Goal: Information Seeking & Learning: Understand process/instructions

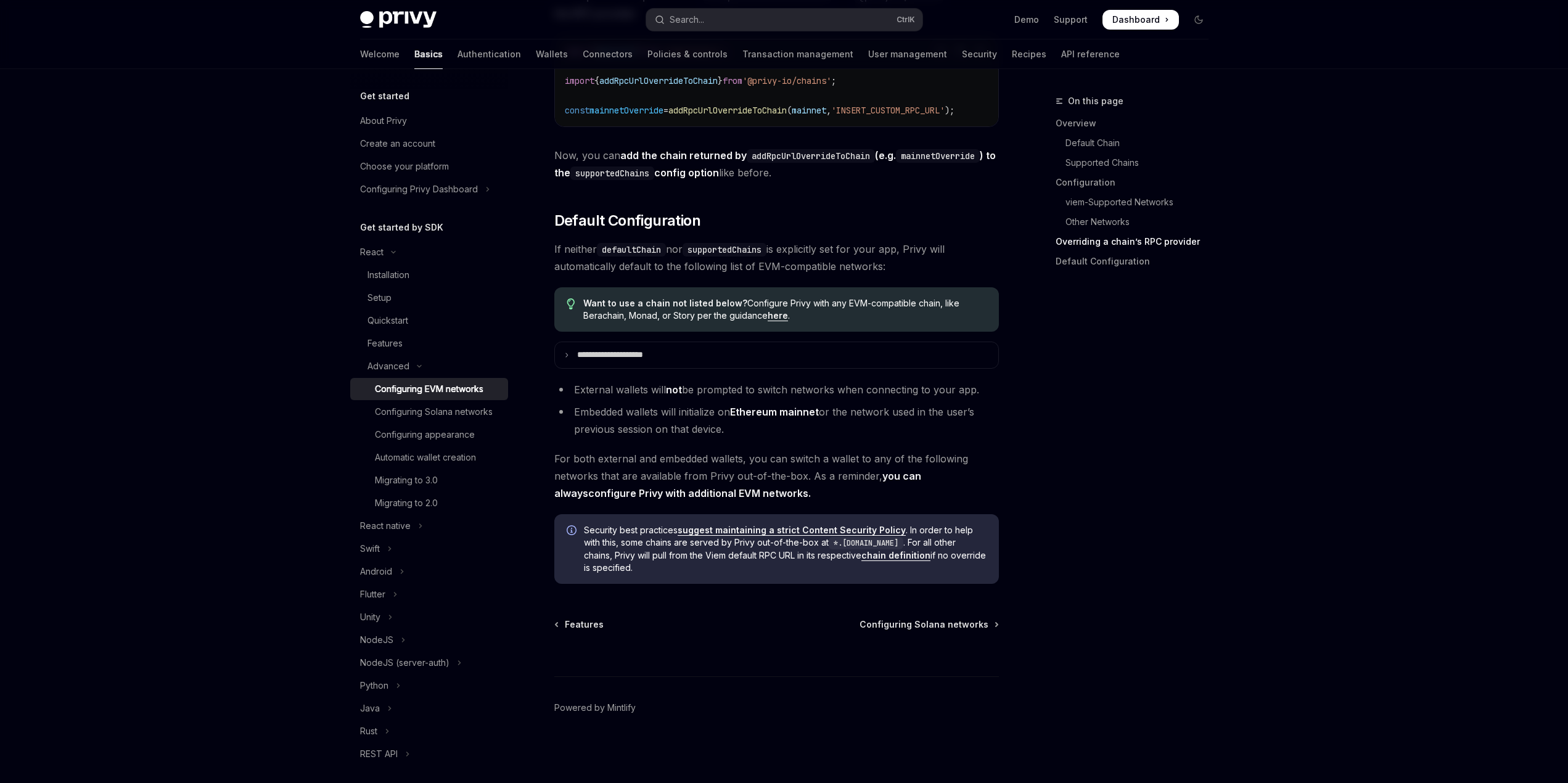
scroll to position [2949, 0]
click at [934, 628] on span "Configuring Solana networks" at bounding box center [923, 625] width 129 height 13
type textarea "*"
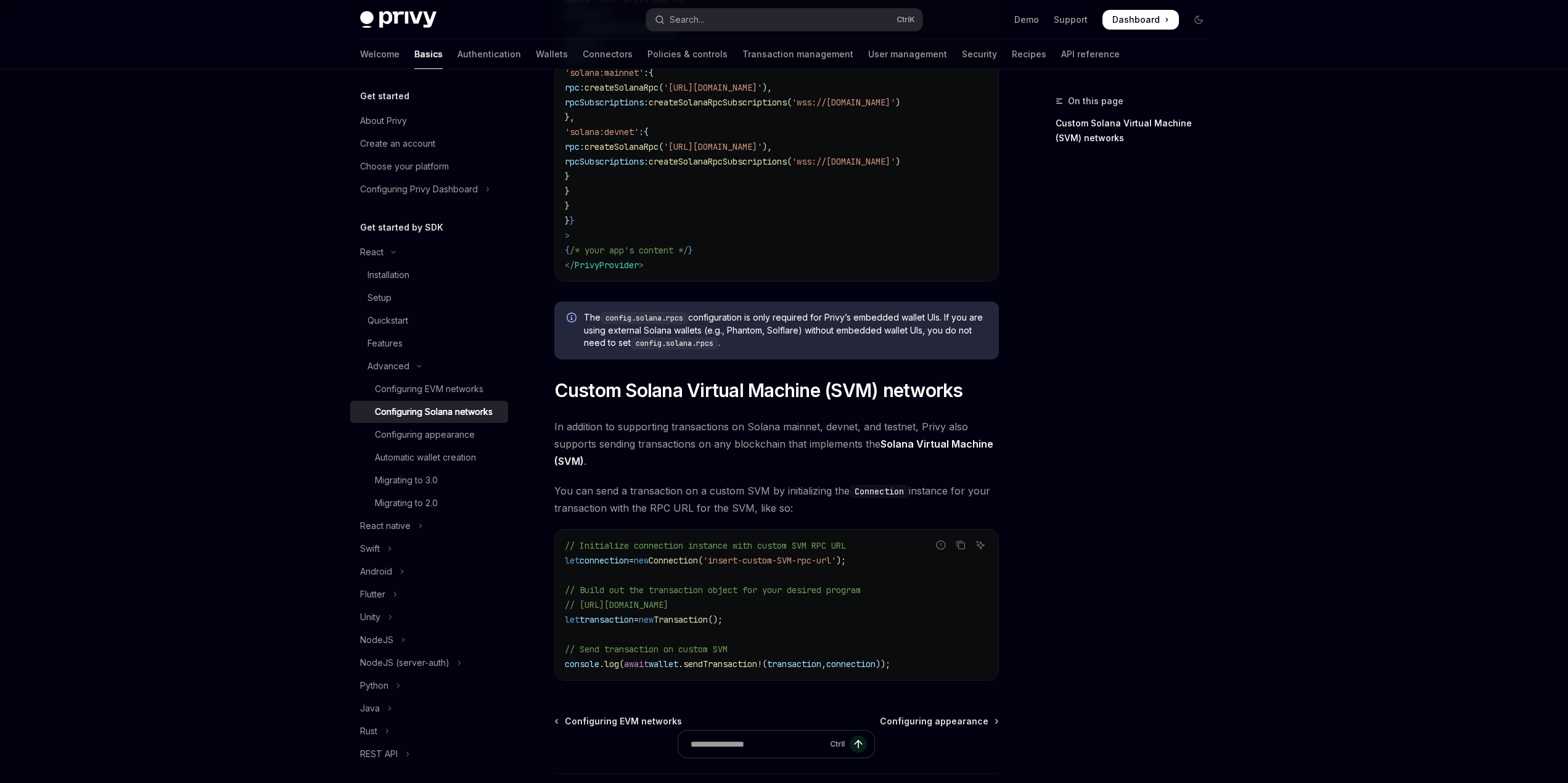
scroll to position [370, 0]
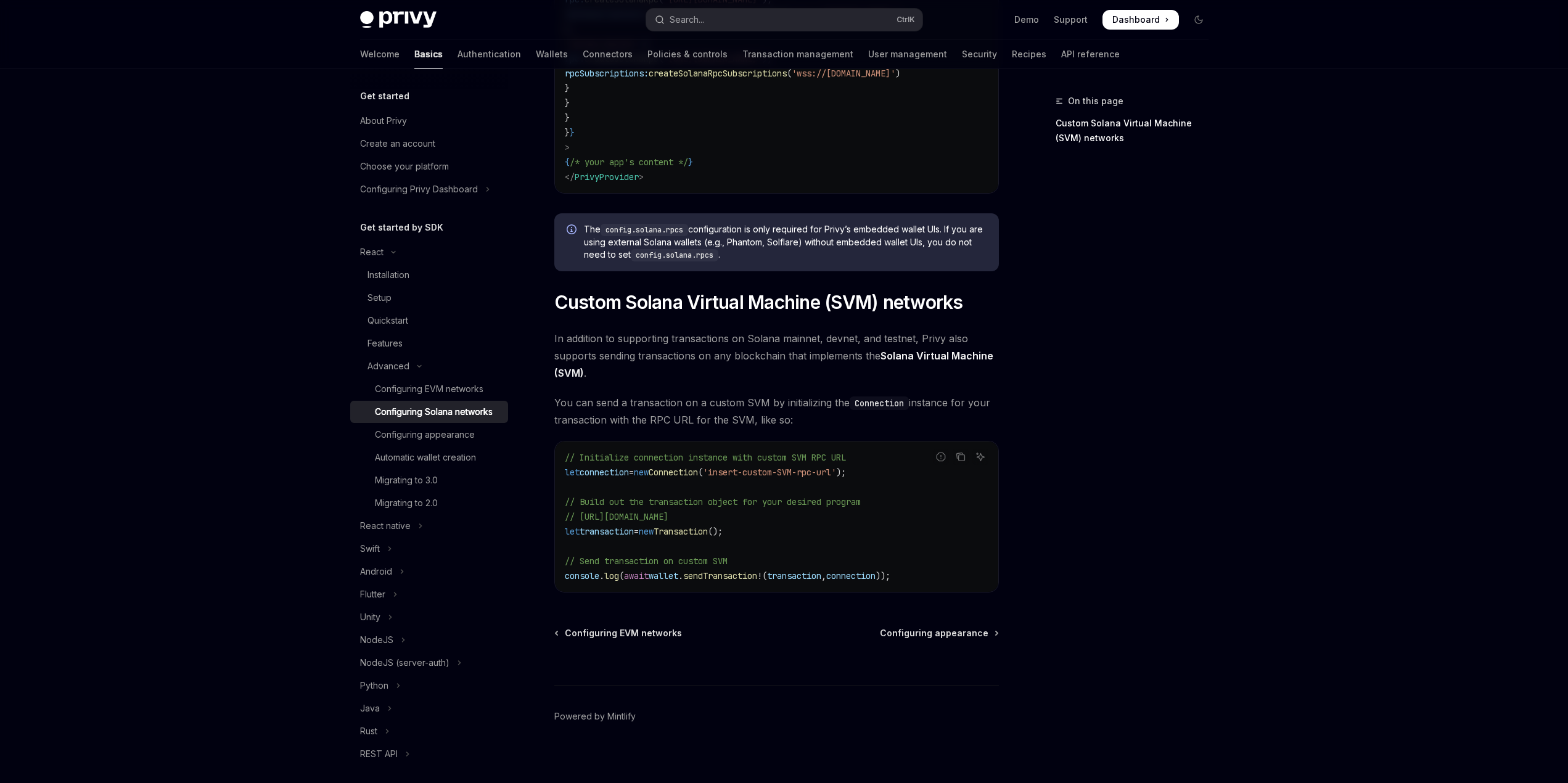
click at [728, 580] on span "sendTransaction" at bounding box center [720, 576] width 74 height 11
